Goal: Task Accomplishment & Management: Manage account settings

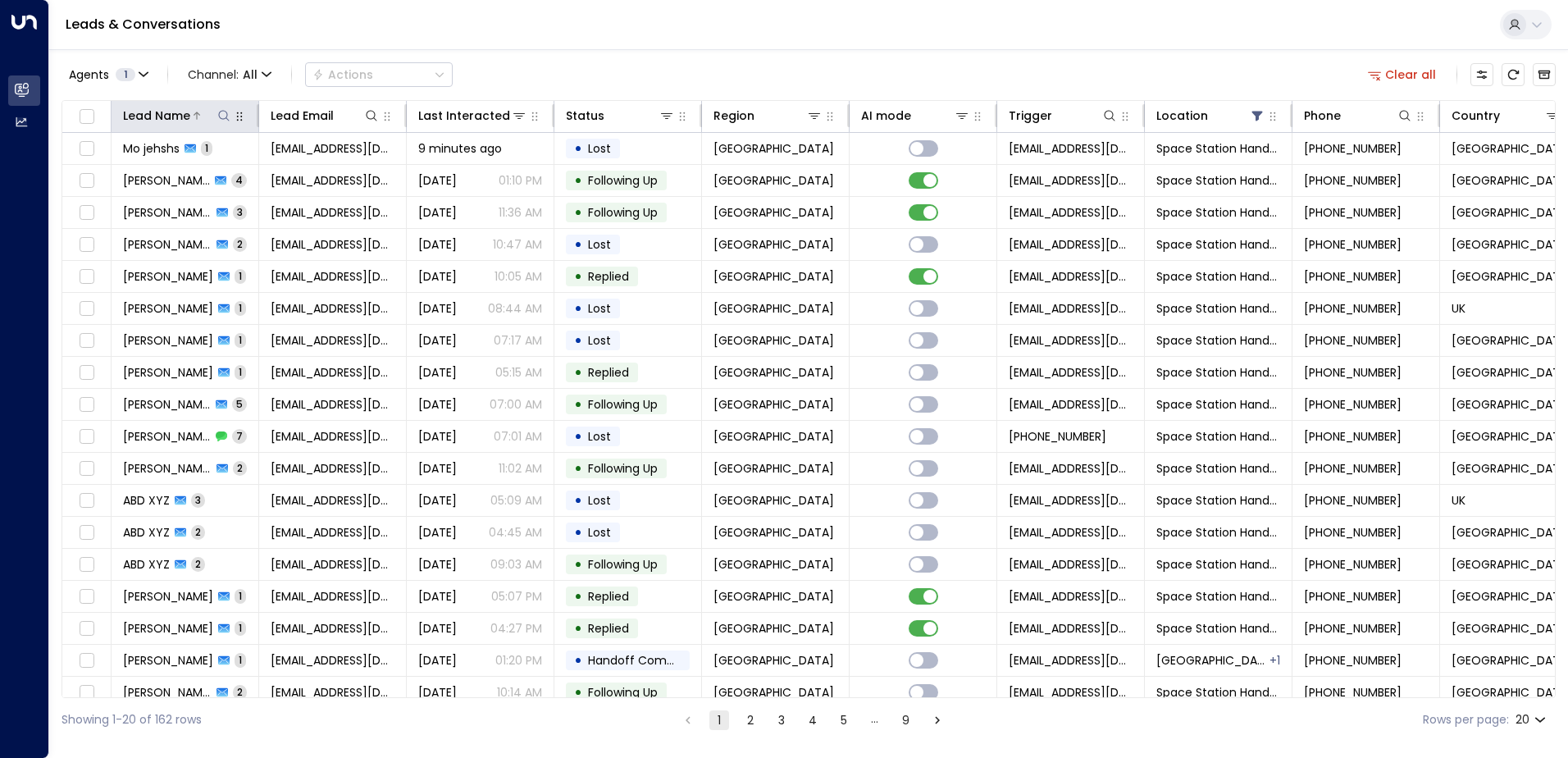
click at [170, 114] on div "Lead Name" at bounding box center [157, 115] width 67 height 20
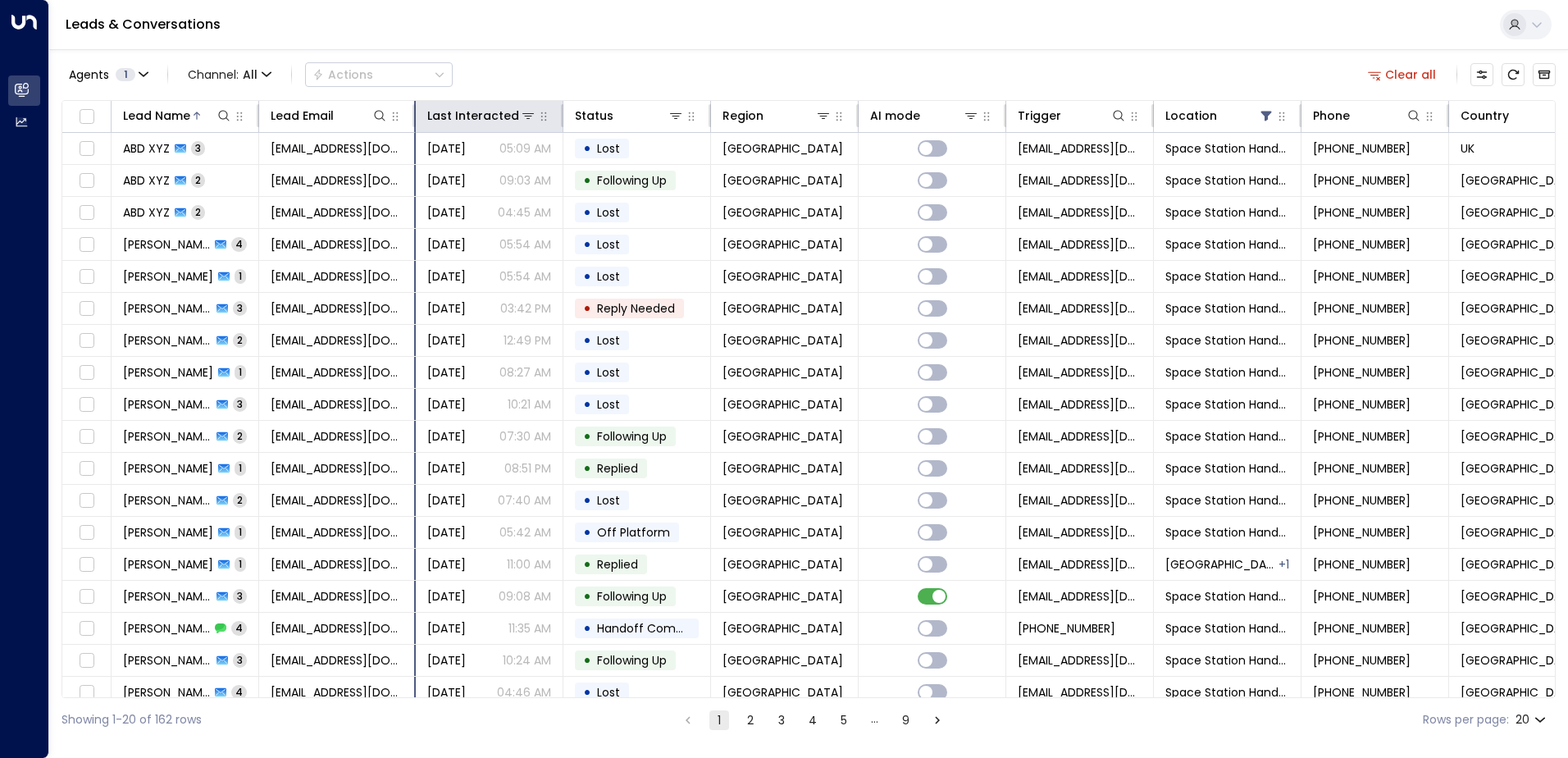
drag, startPoint x: 406, startPoint y: 113, endPoint x: 506, endPoint y: 119, distance: 100.2
click at [416, 119] on hr at bounding box center [413, 116] width 3 height 23
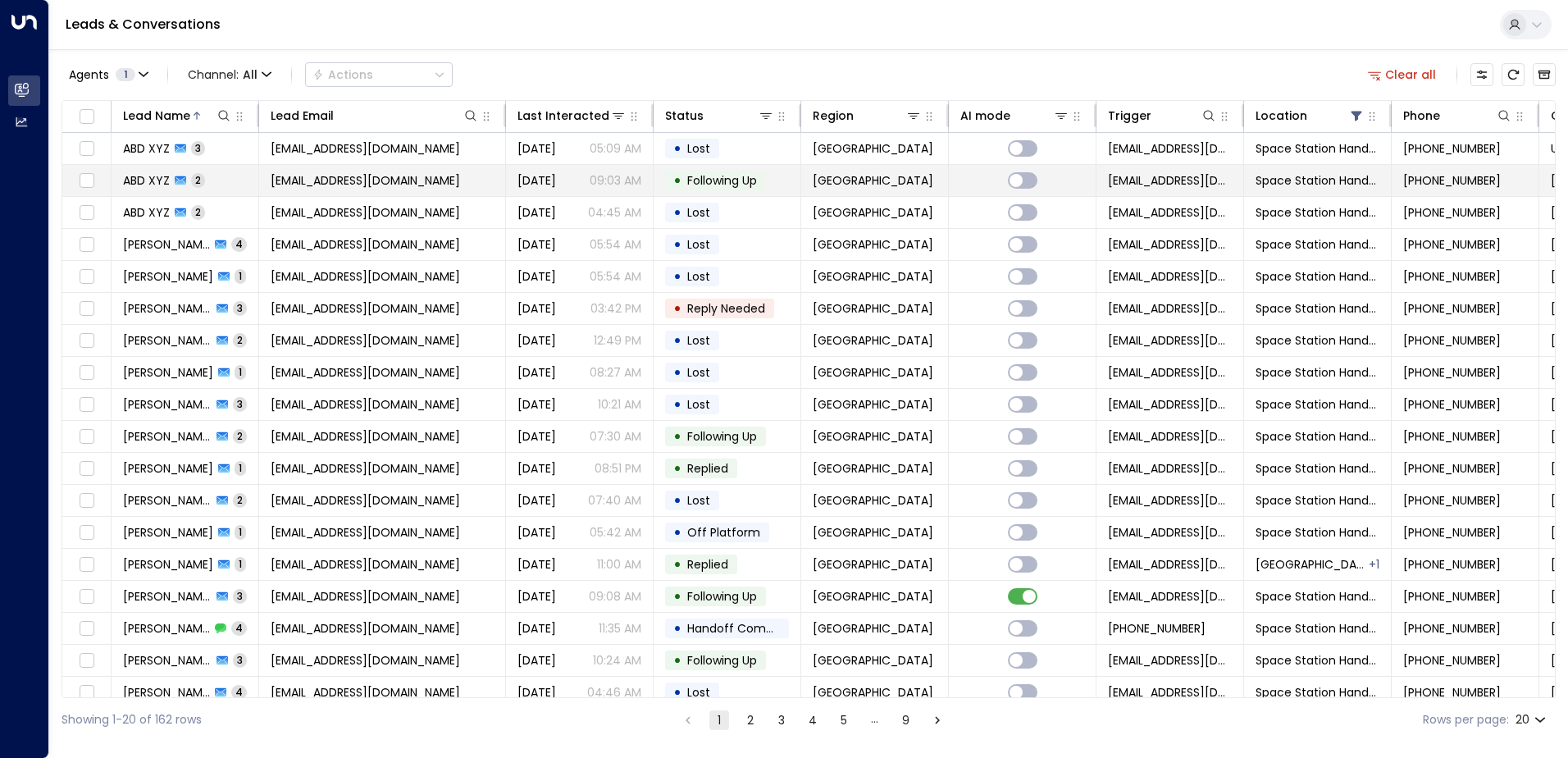
click at [743, 195] on td "• Following Up" at bounding box center [727, 180] width 147 height 31
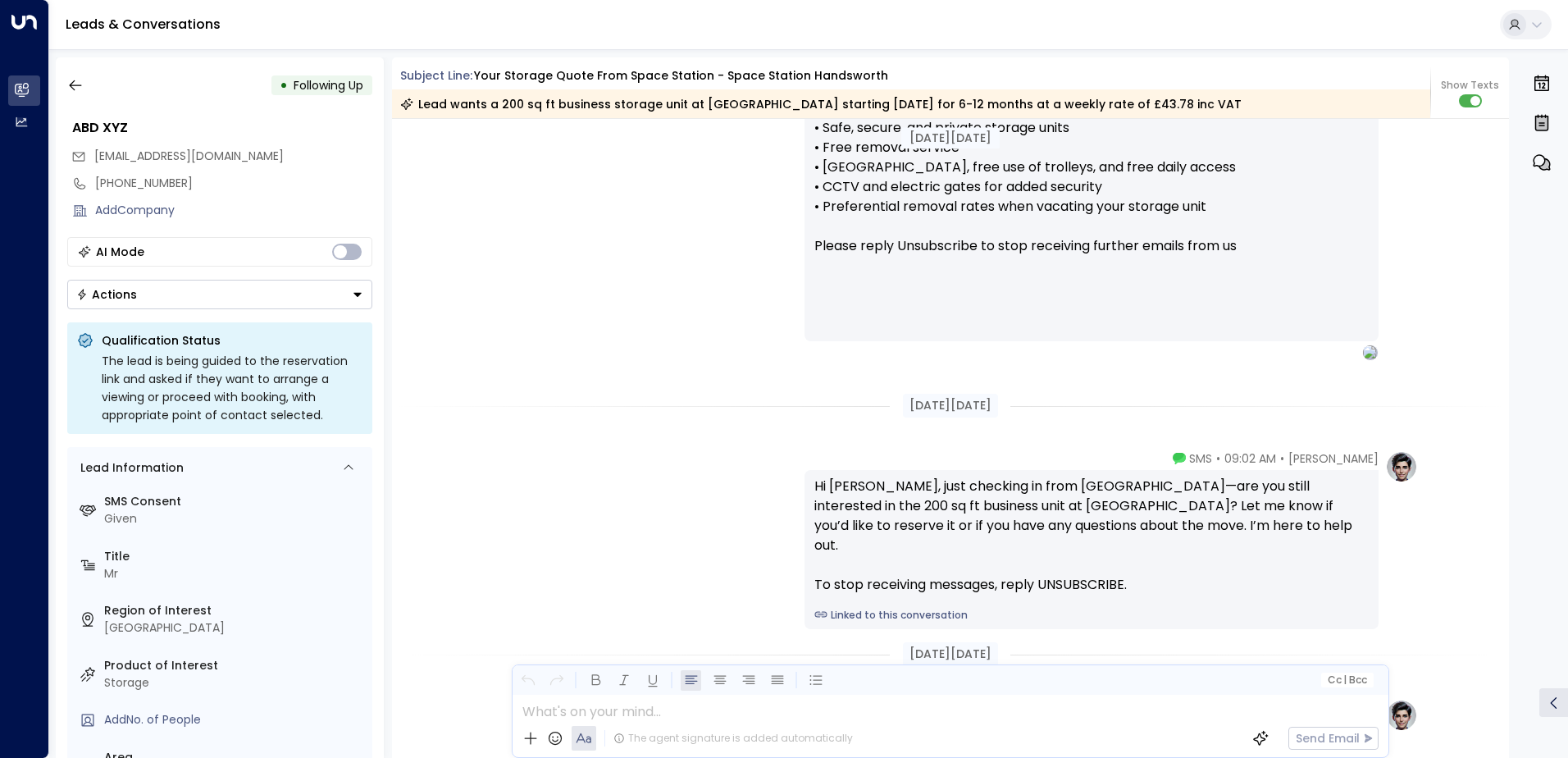
scroll to position [1608, 0]
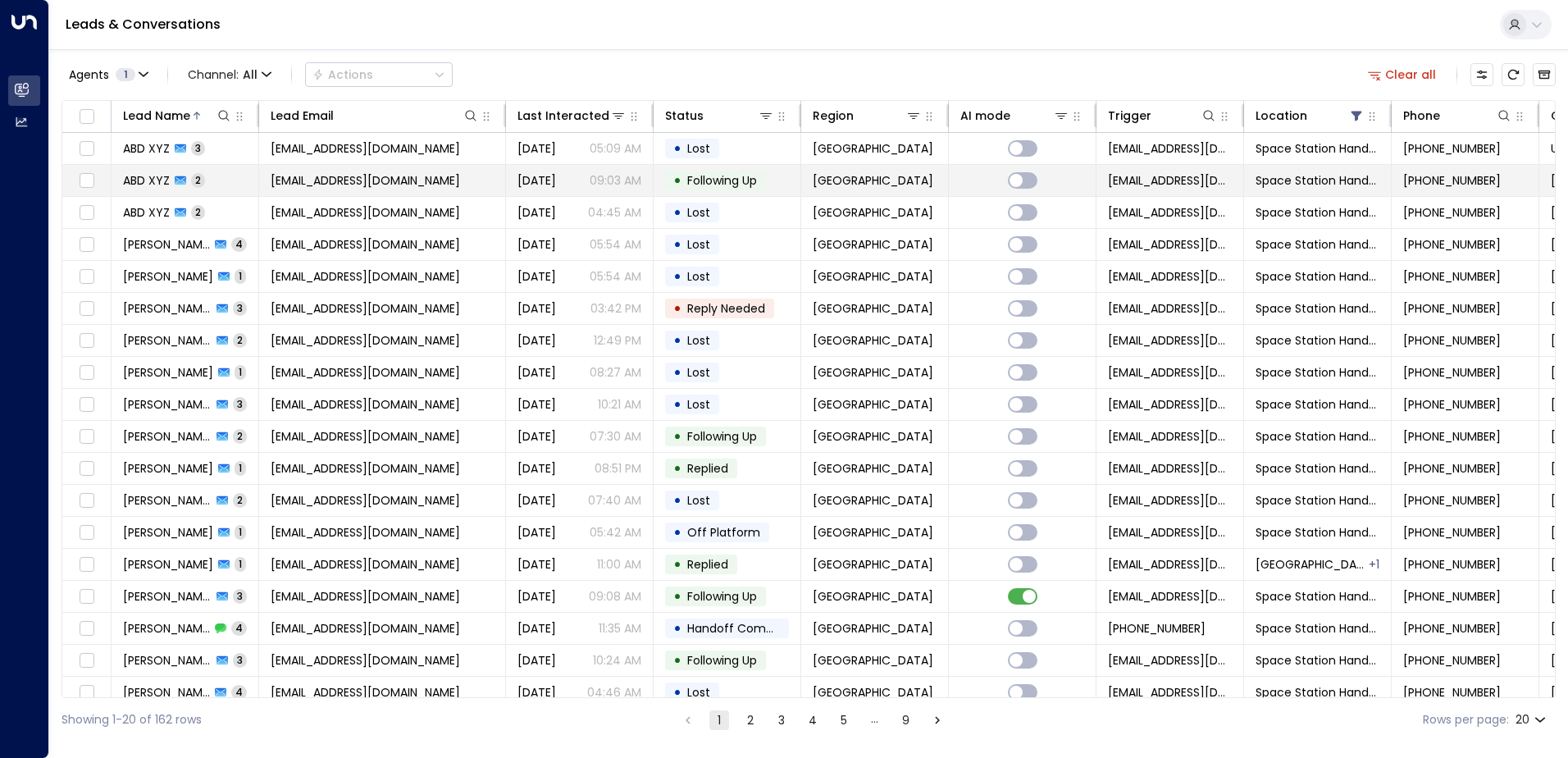
click at [747, 182] on span "Following Up" at bounding box center [722, 180] width 69 height 16
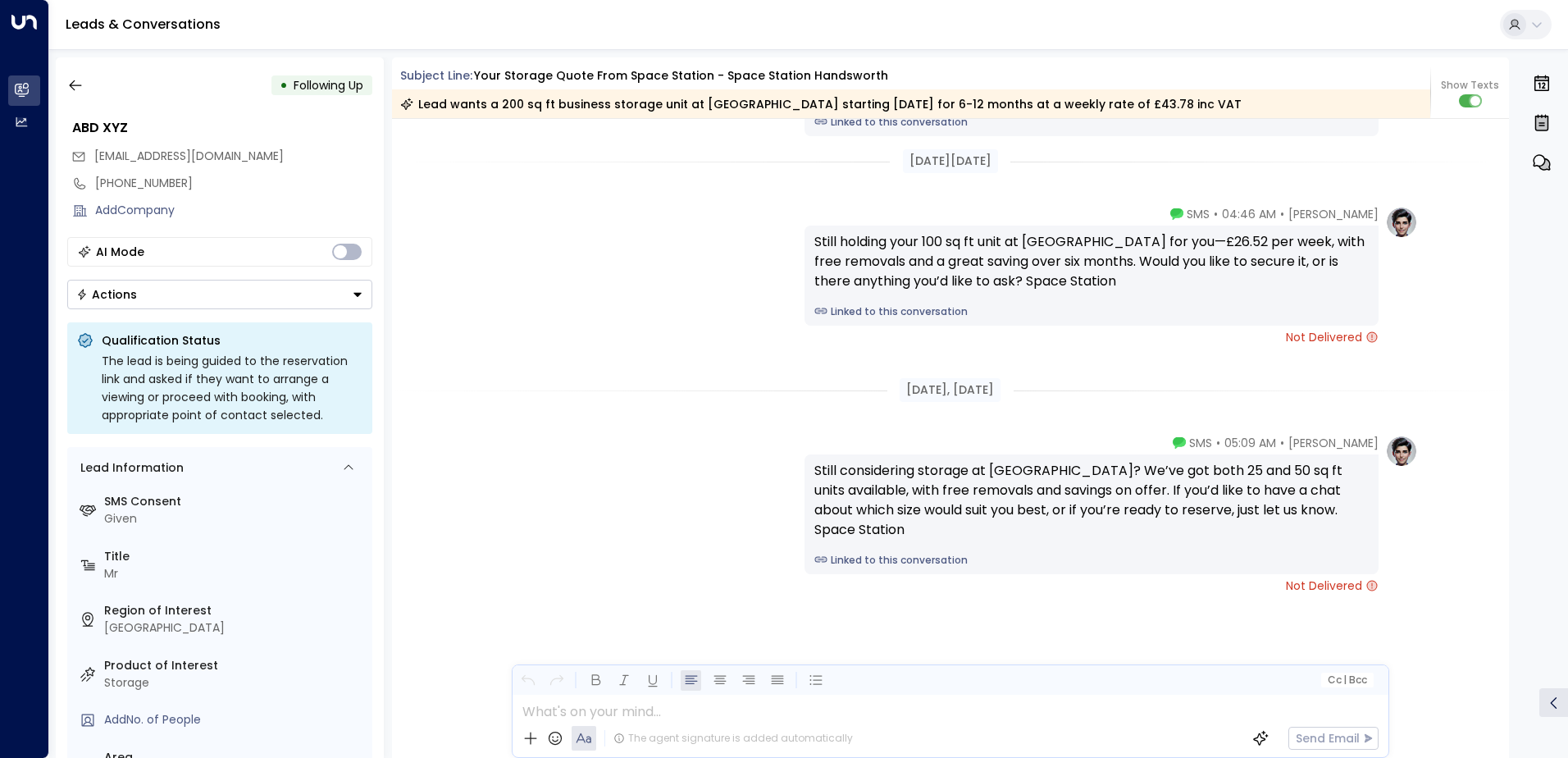
scroll to position [1379, 0]
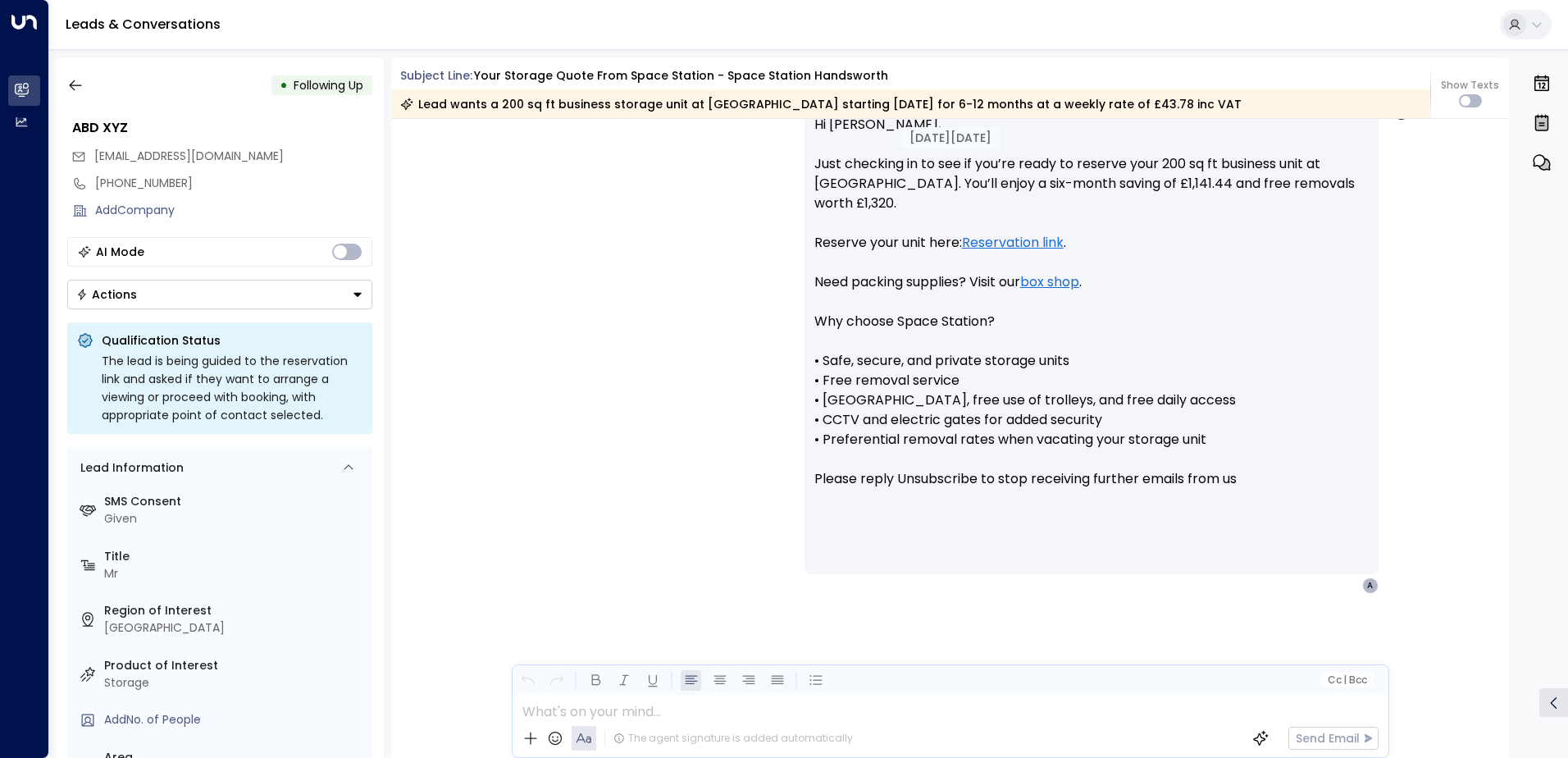
click at [1484, 98] on div "Show Texts" at bounding box center [1470, 92] width 78 height 29
click at [1484, 99] on div "Show Texts" at bounding box center [1470, 92] width 78 height 29
click at [1482, 103] on div "Show Texts" at bounding box center [1470, 92] width 78 height 29
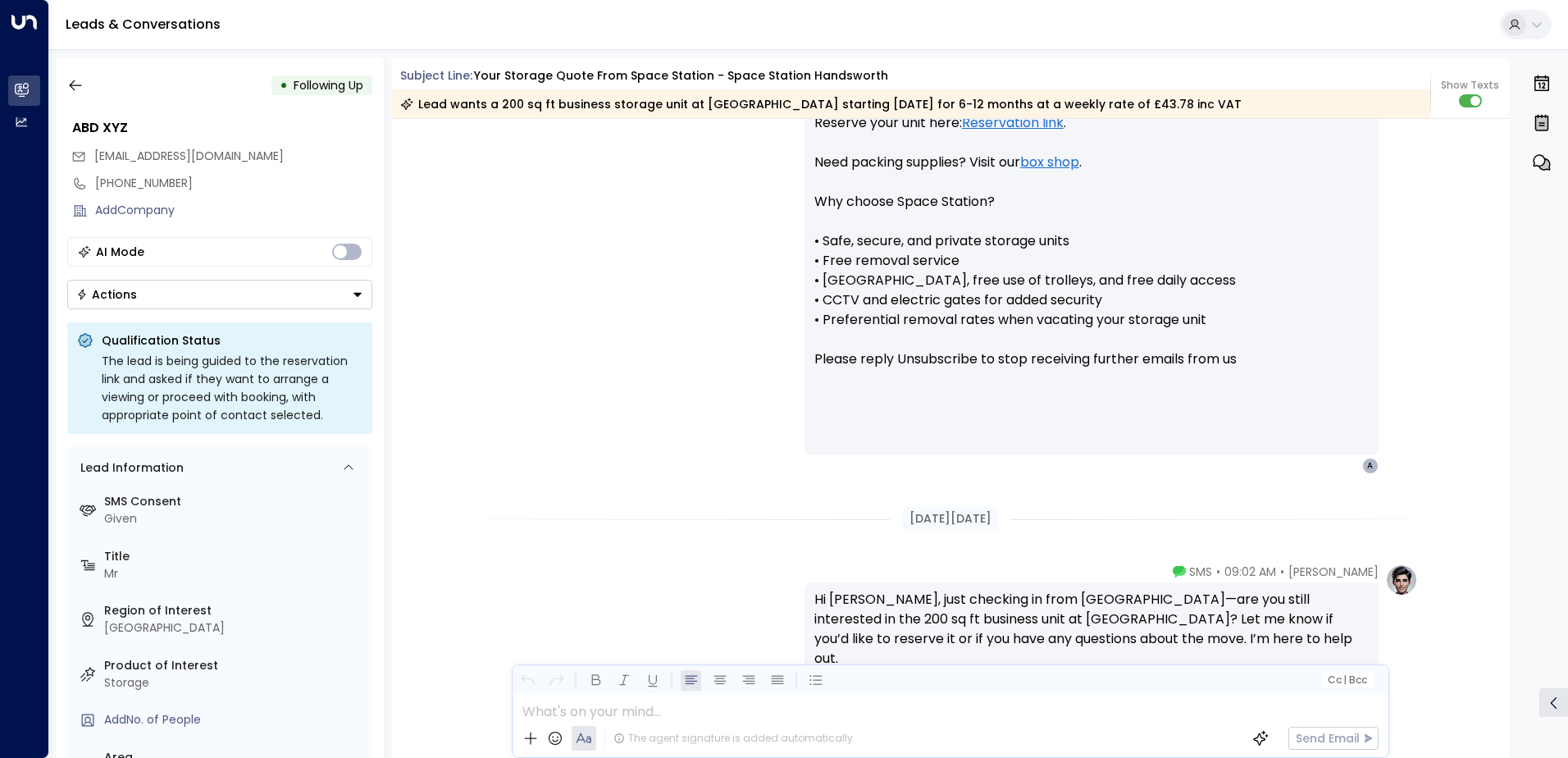
scroll to position [1203, 0]
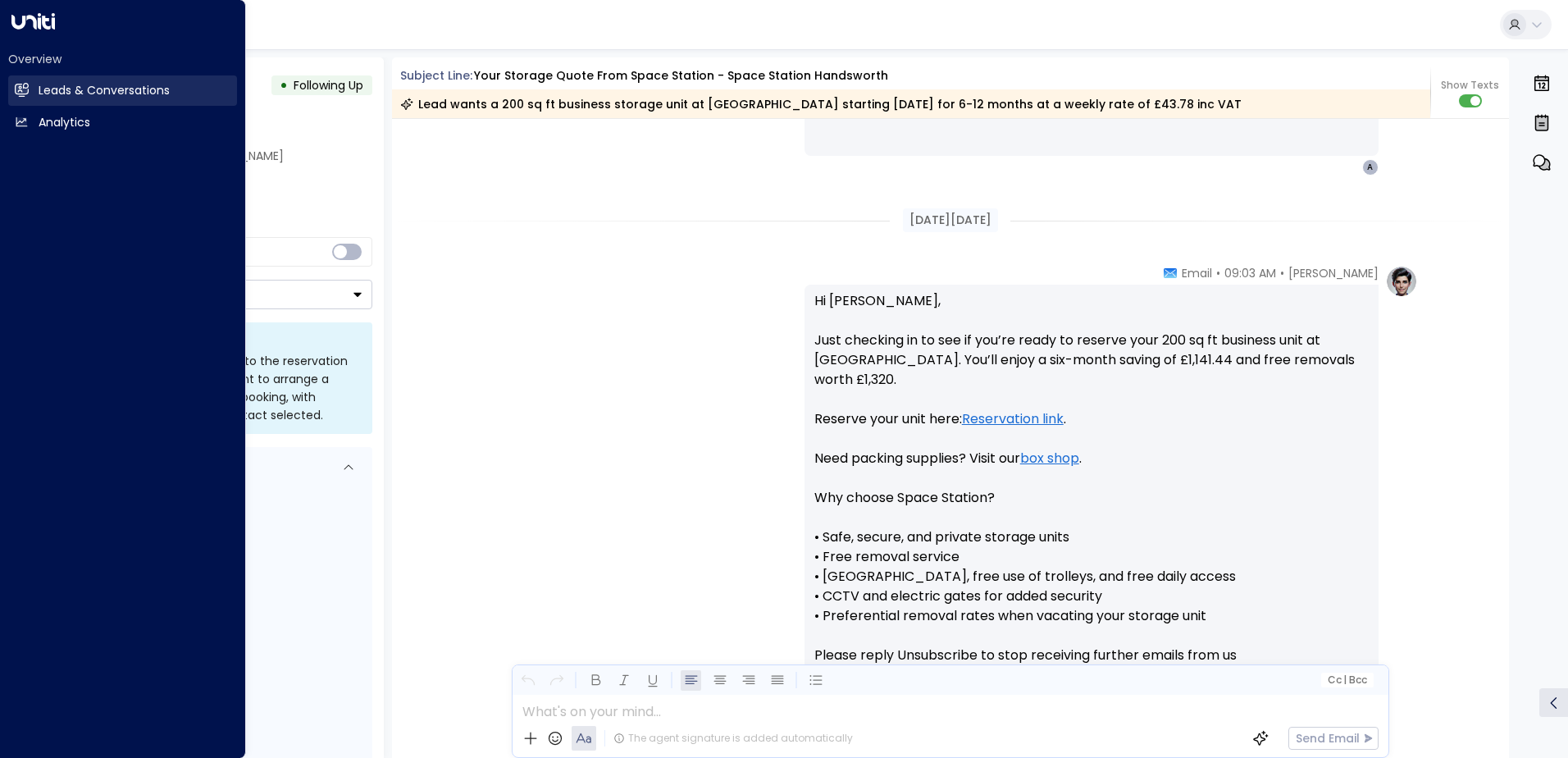
click at [15, 92] on icon at bounding box center [22, 89] width 14 height 14
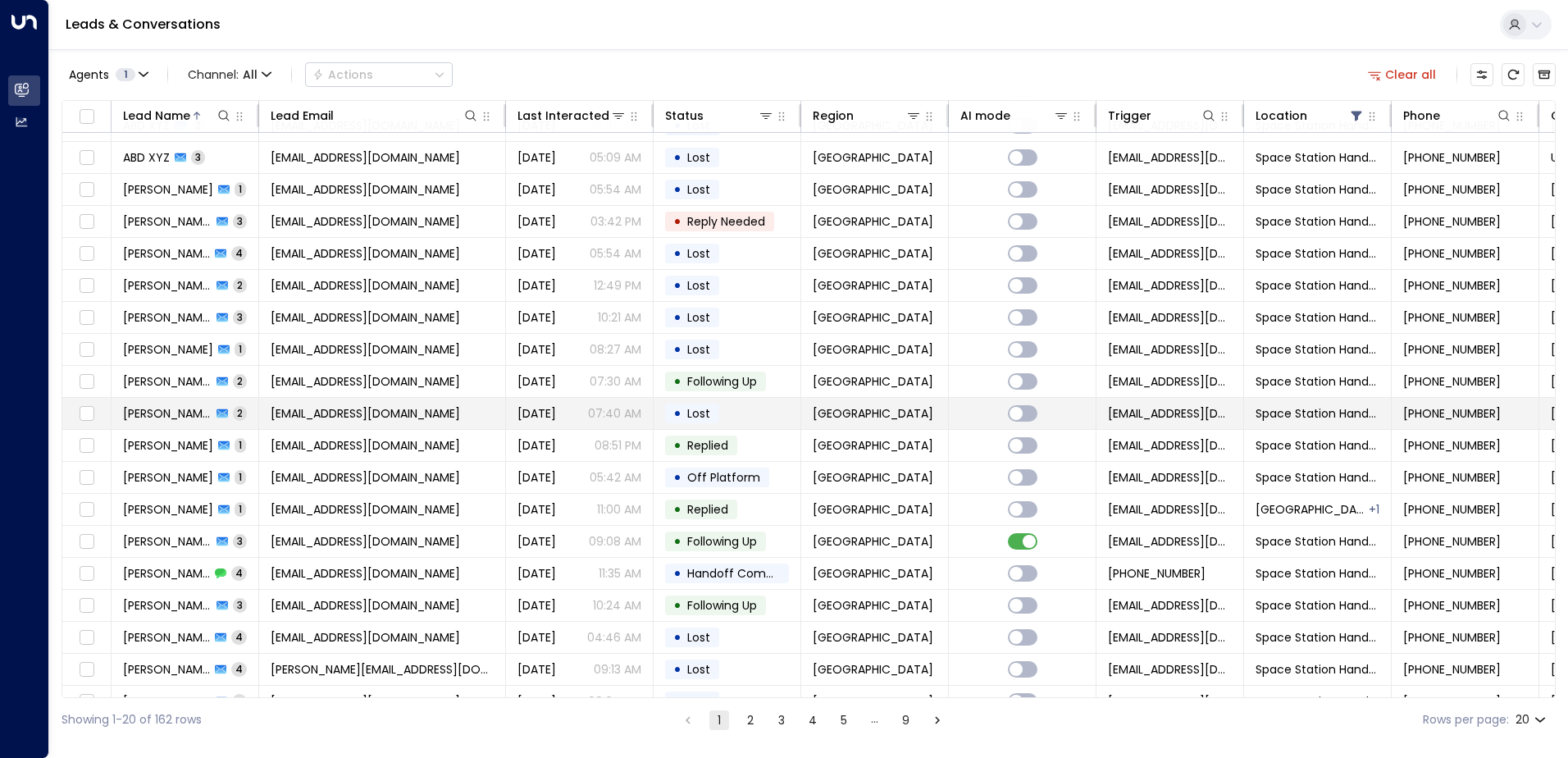
scroll to position [81, 0]
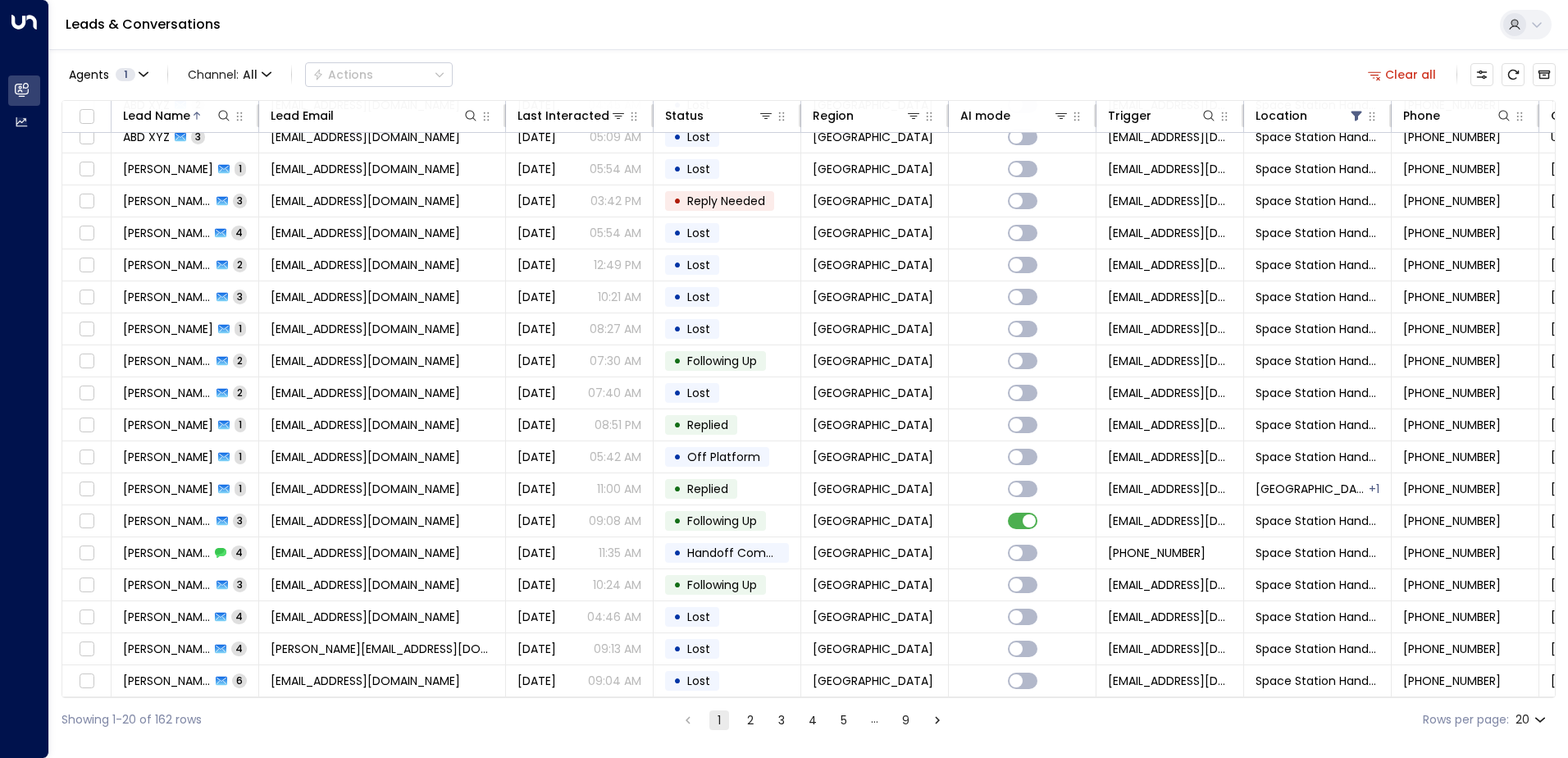
click at [944, 725] on button "Go to next page" at bounding box center [937, 720] width 20 height 20
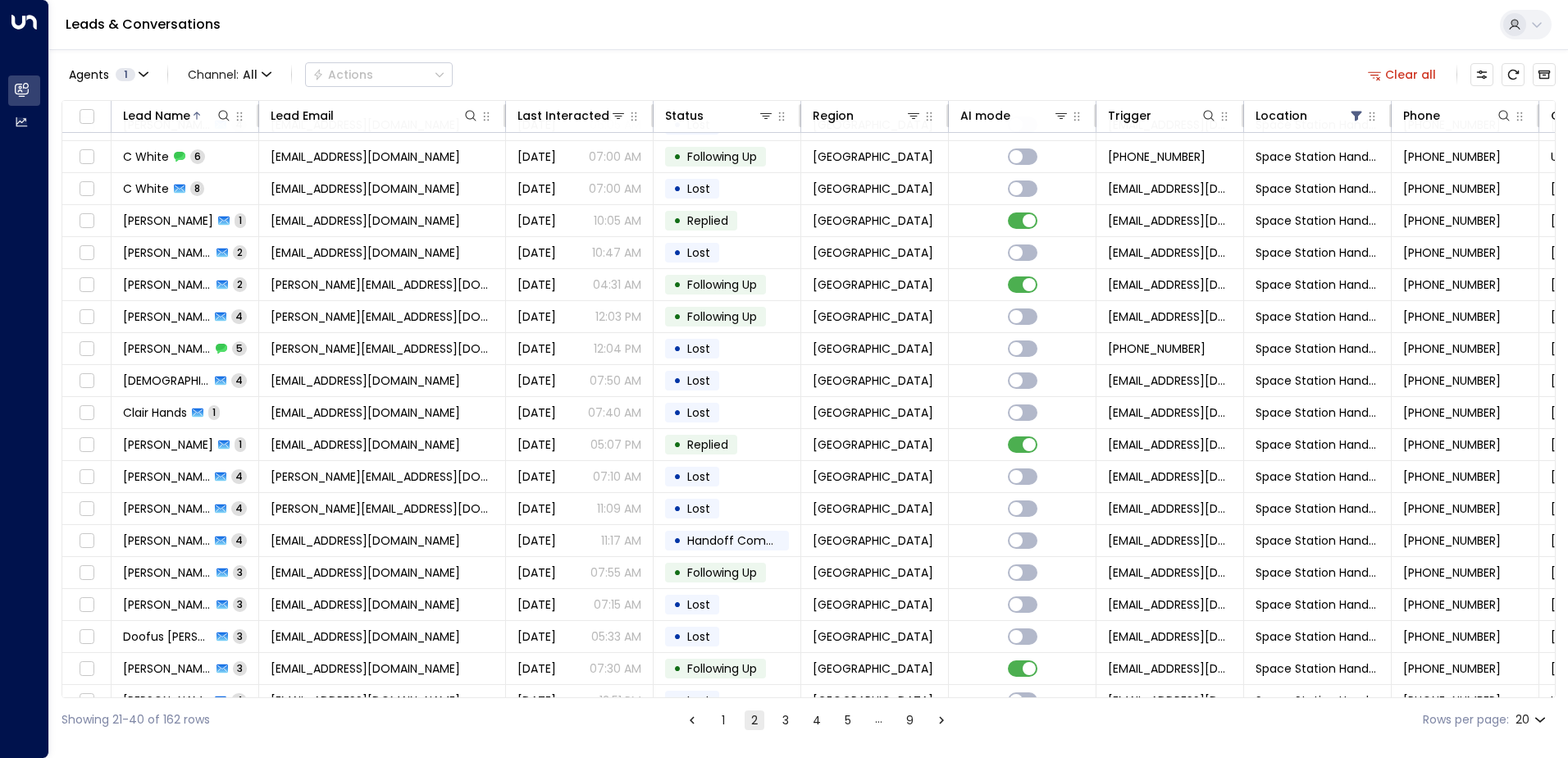
scroll to position [81, 0]
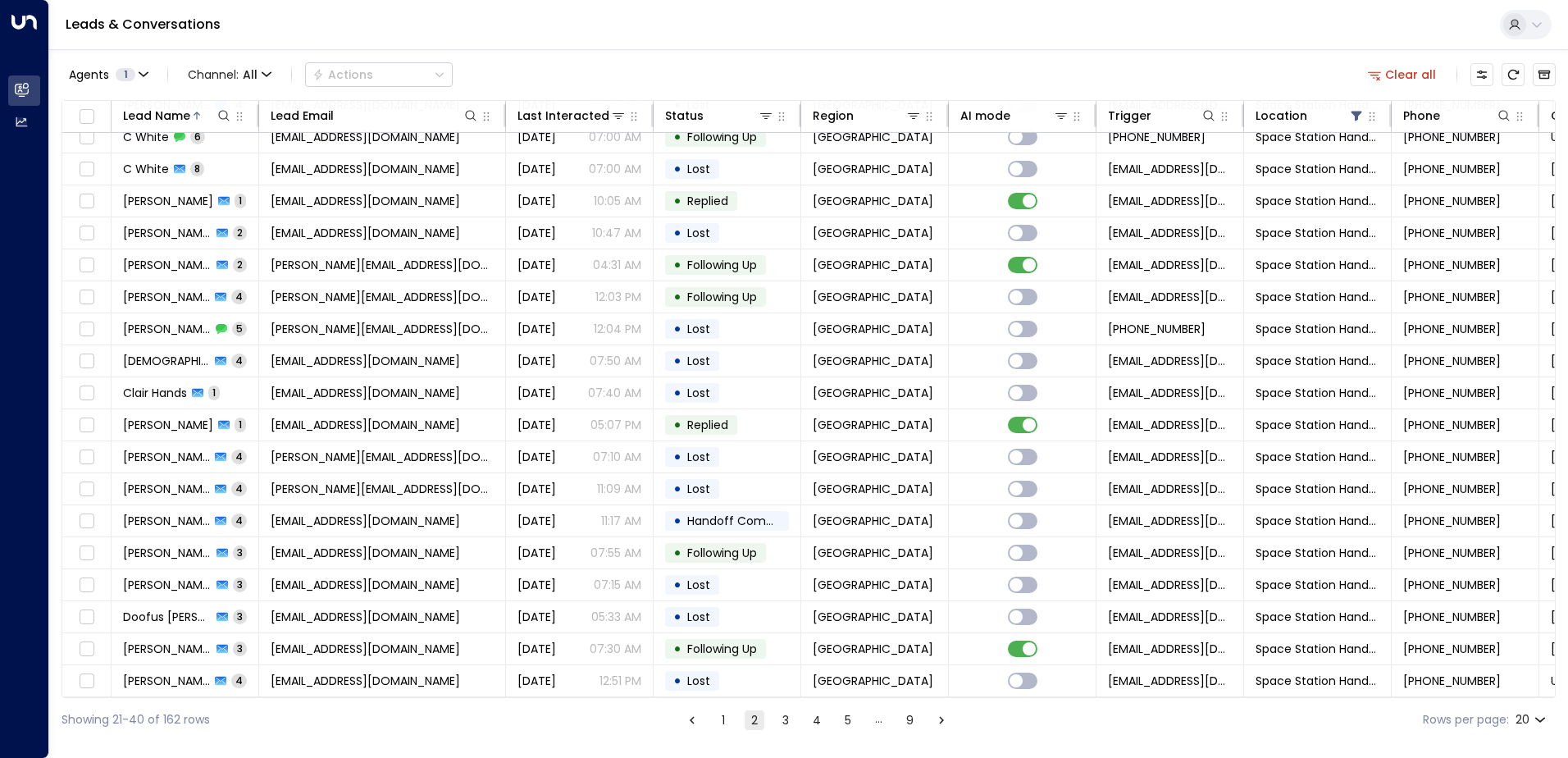
click at [944, 725] on icon "Go to next page" at bounding box center [942, 720] width 15 height 15
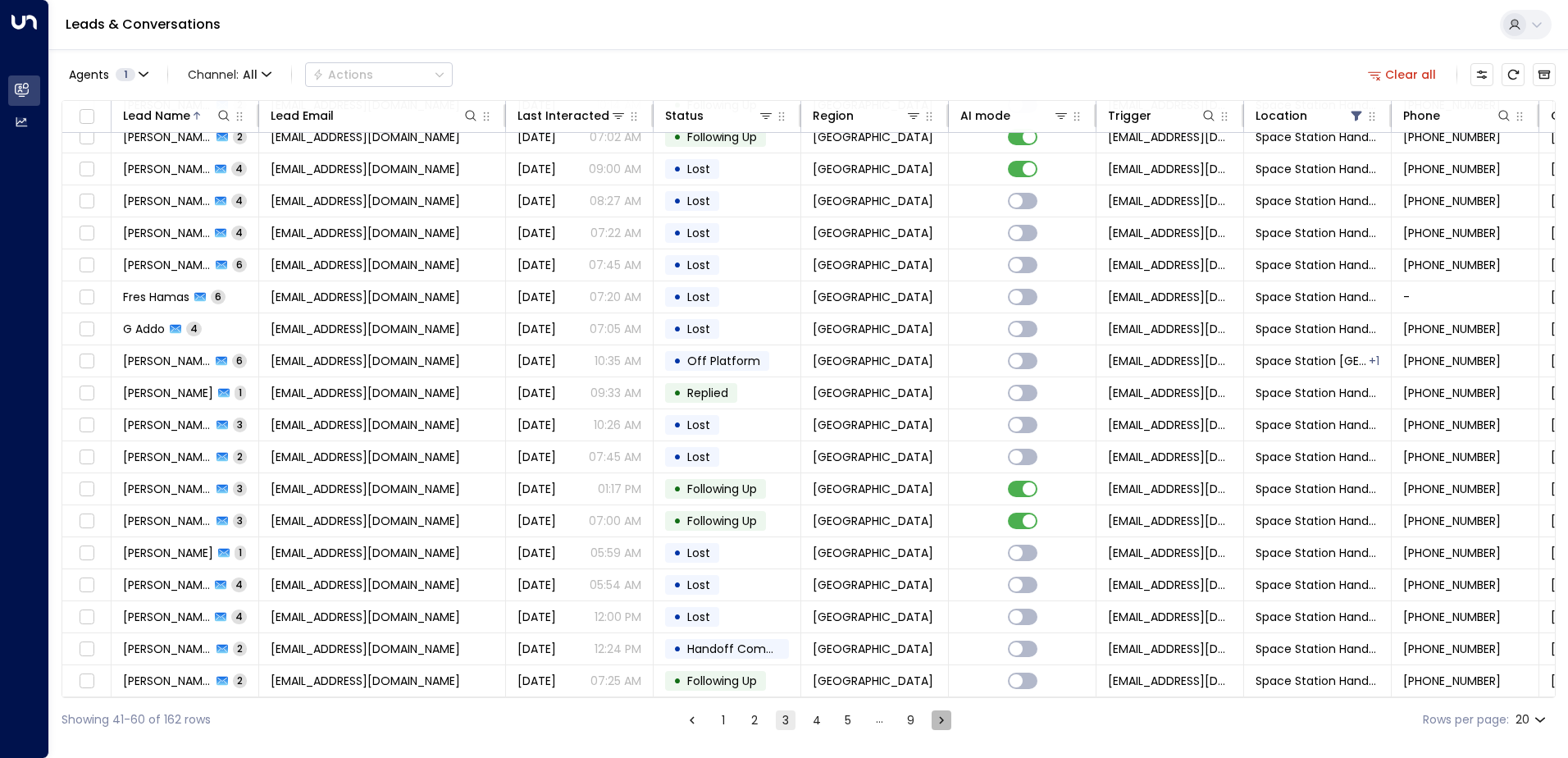
click at [944, 725] on icon "Go to next page" at bounding box center [942, 720] width 15 height 15
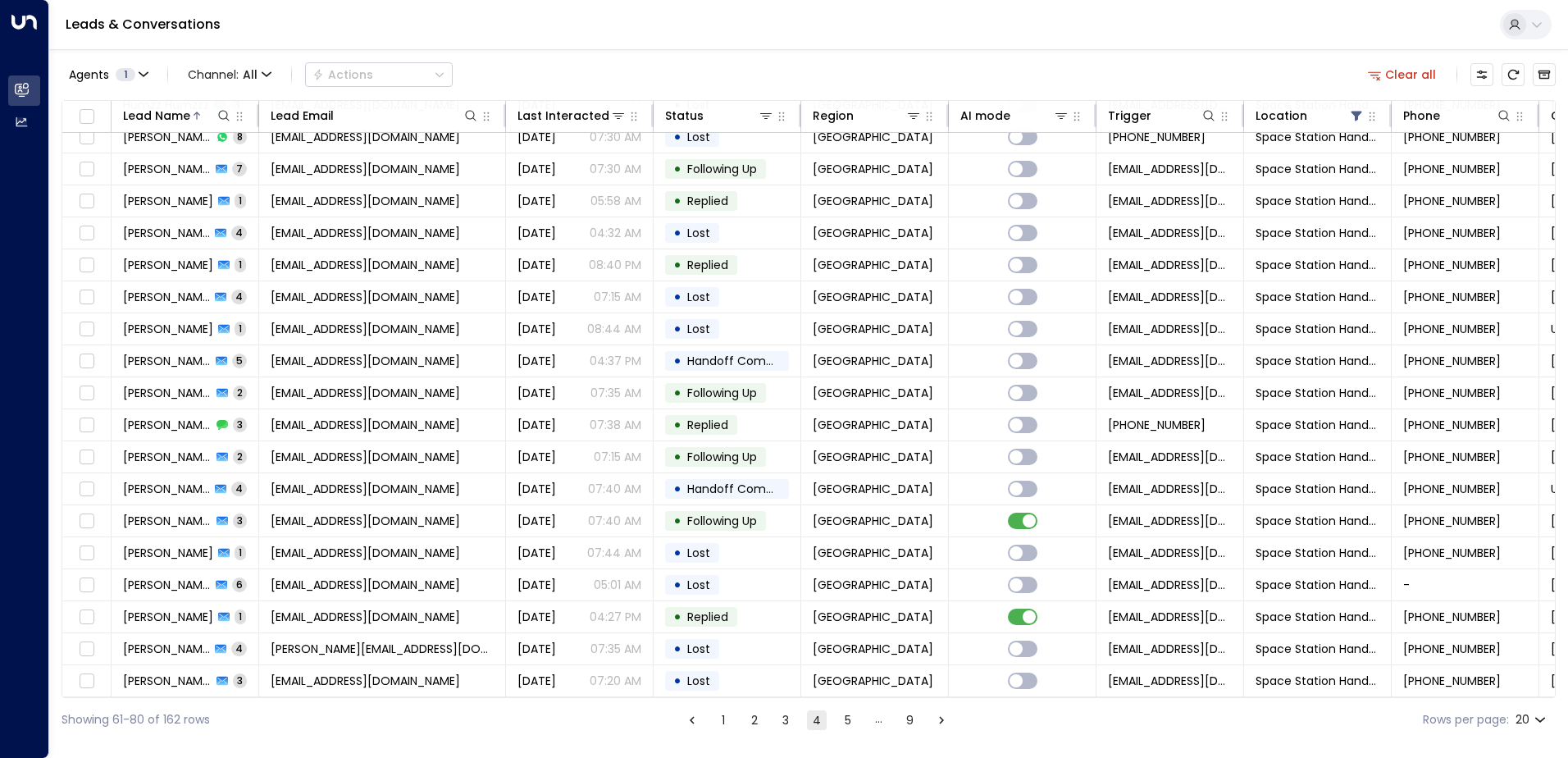
click at [946, 725] on icon "Go to next page" at bounding box center [942, 720] width 15 height 15
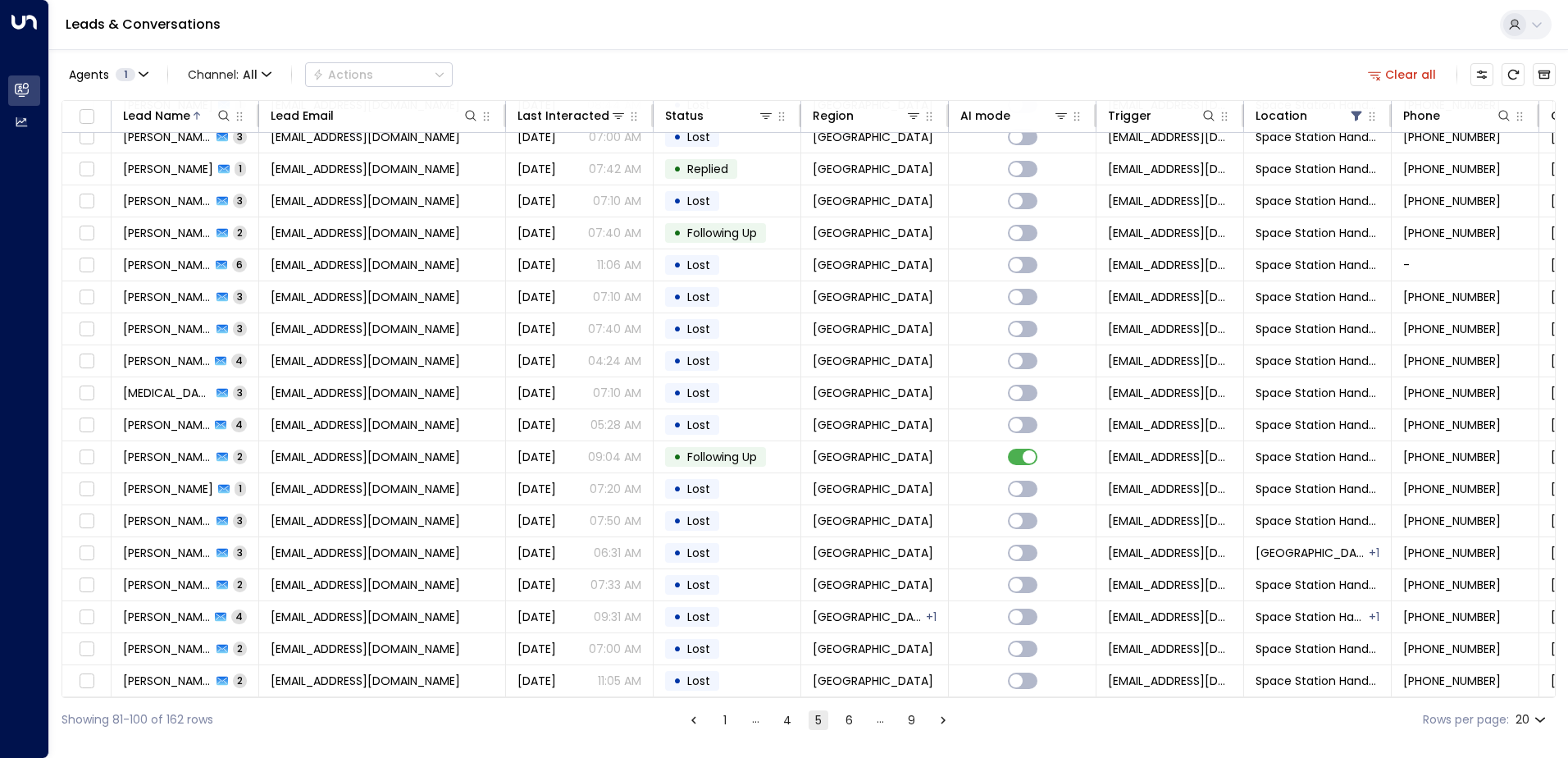
click at [943, 722] on icon "Go to next page" at bounding box center [943, 720] width 15 height 15
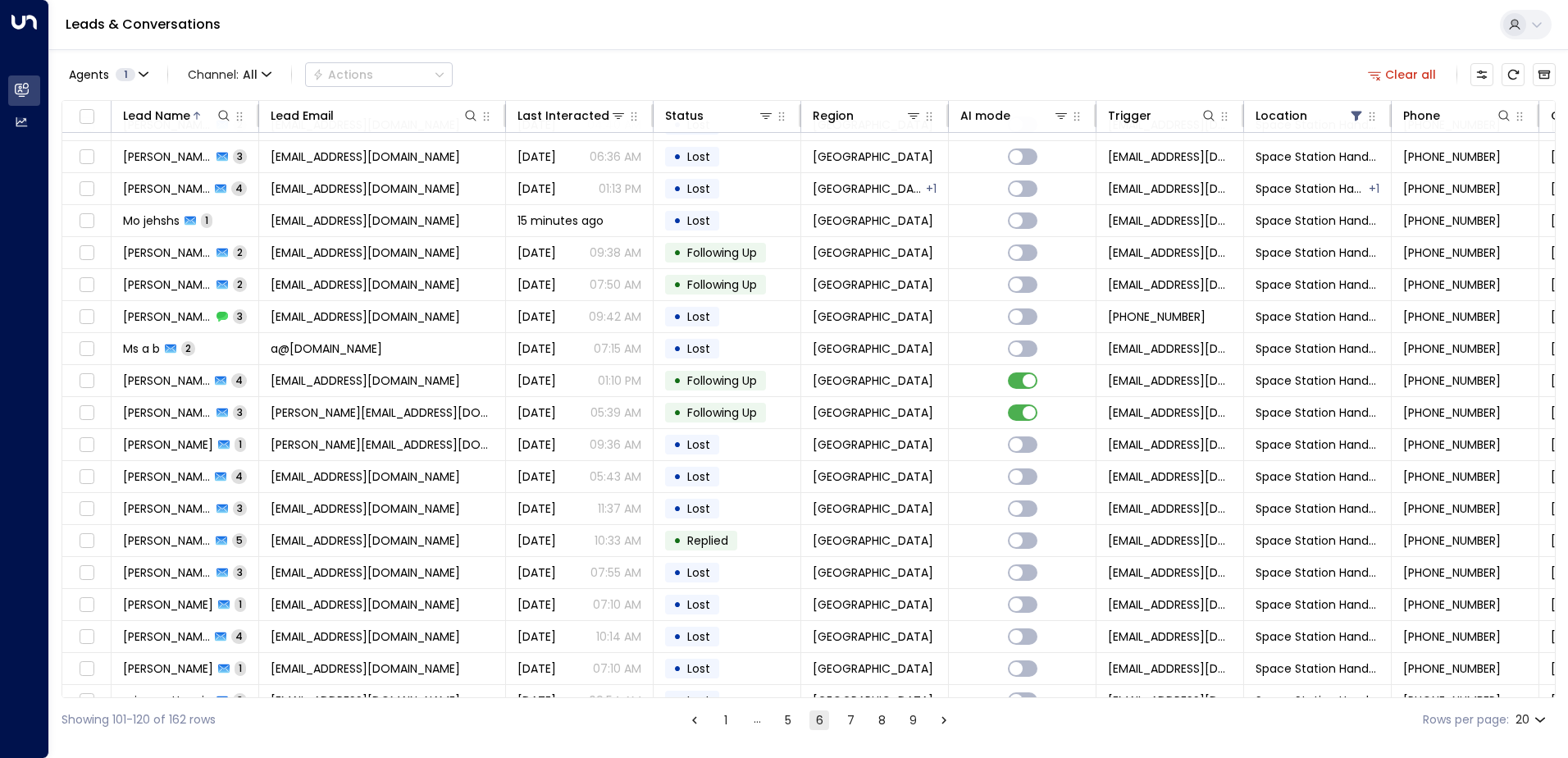
scroll to position [81, 0]
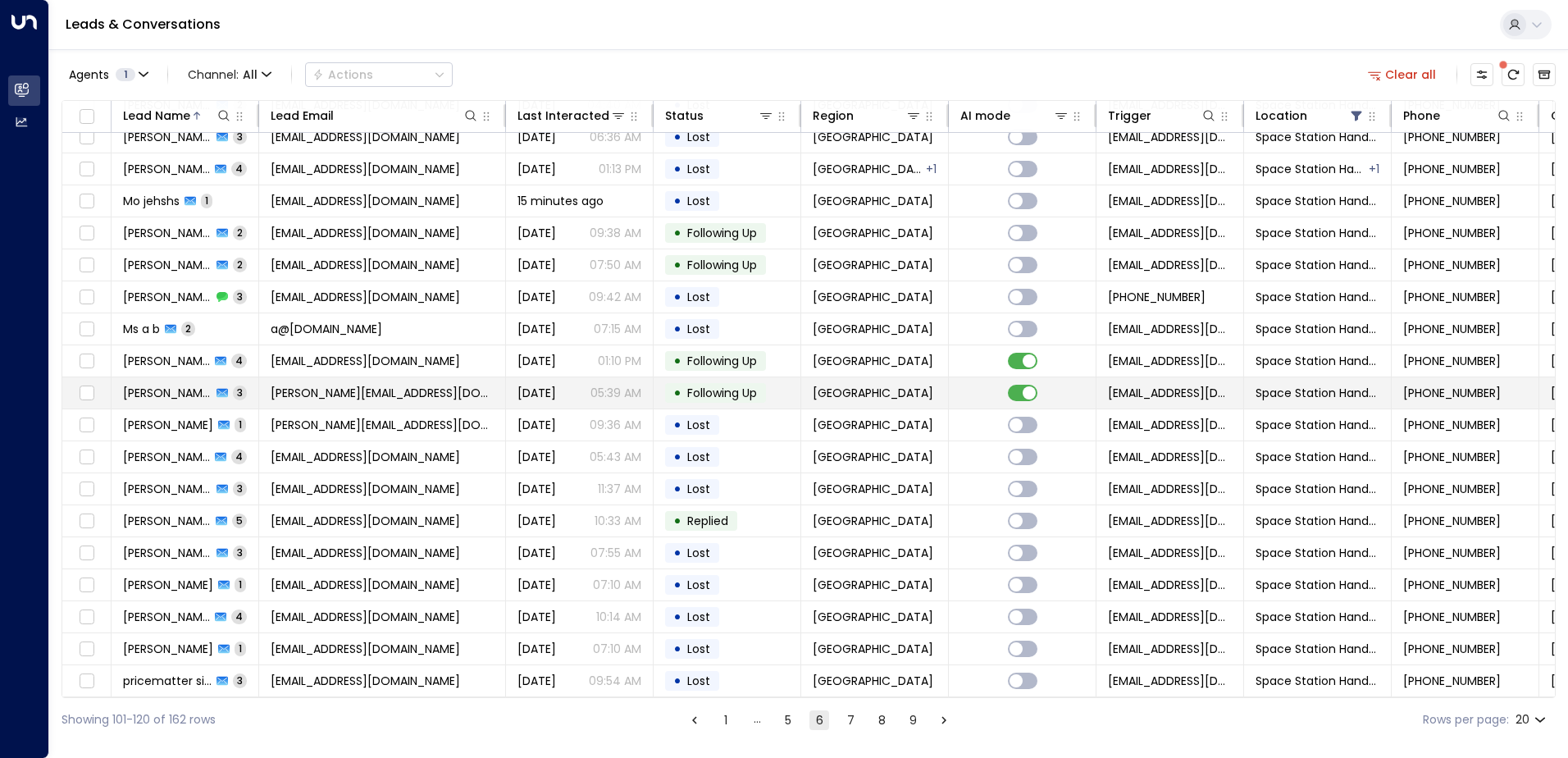
click at [460, 396] on td "[PERSON_NAME][EMAIL_ADDRESS][DOMAIN_NAME]" at bounding box center [383, 392] width 247 height 31
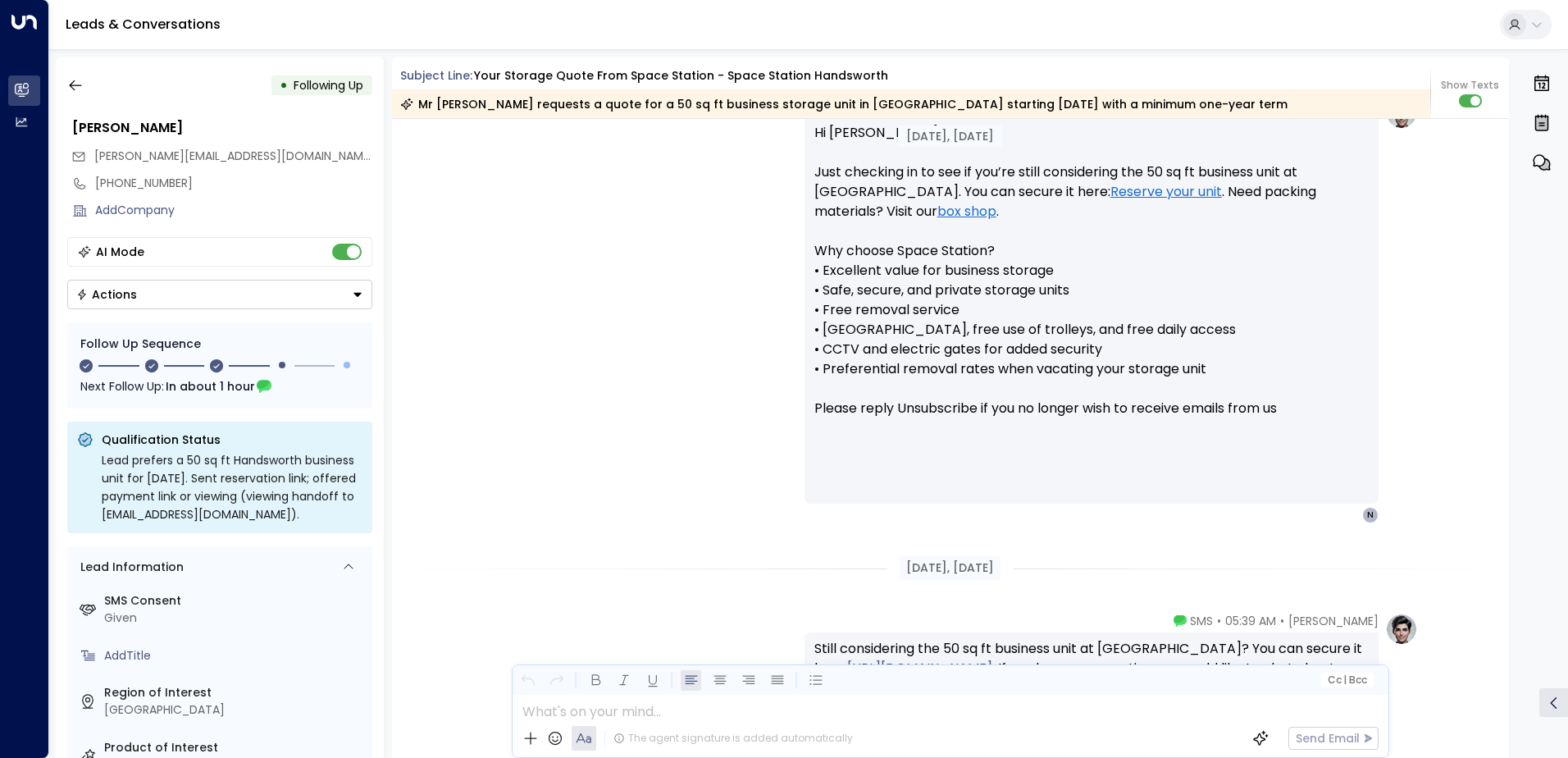
scroll to position [3321, 0]
